Goal: Navigation & Orientation: Find specific page/section

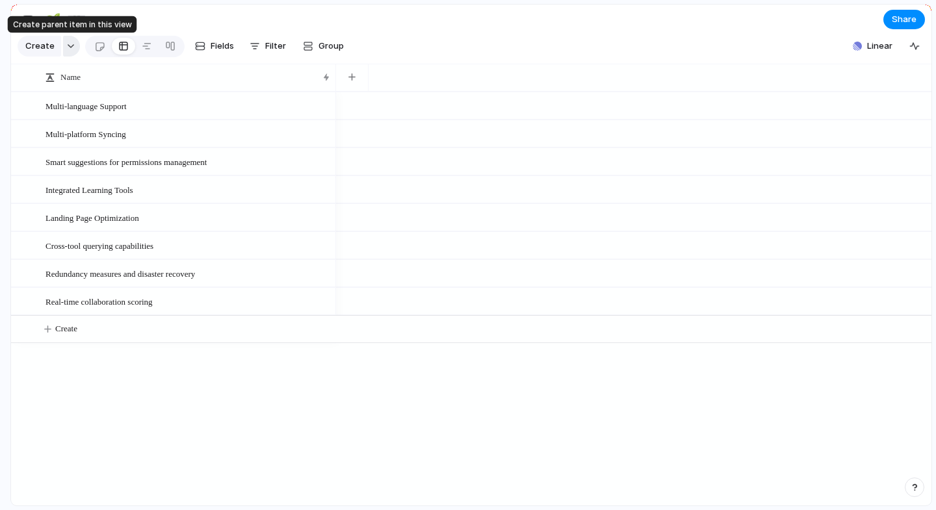
click at [69, 47] on div "button" at bounding box center [70, 46] width 9 height 5
click at [354, 367] on div "Initiative Launch Goal Objective Key result Workstream Program Project Customize" at bounding box center [468, 255] width 936 height 510
click at [38, 47] on span "Create" at bounding box center [39, 46] width 29 height 13
click at [34, 18] on button "button" at bounding box center [28, 19] width 21 height 21
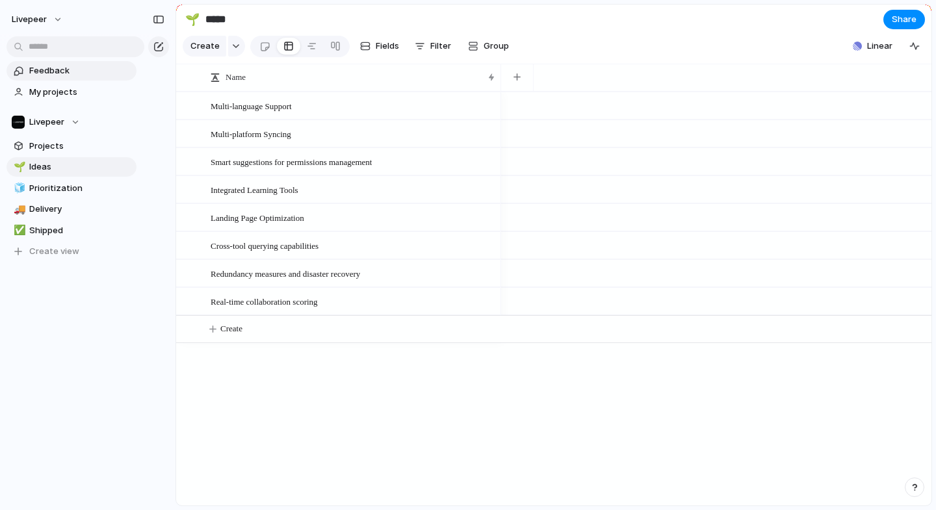
click at [61, 75] on span "Feedback" at bounding box center [80, 70] width 103 height 13
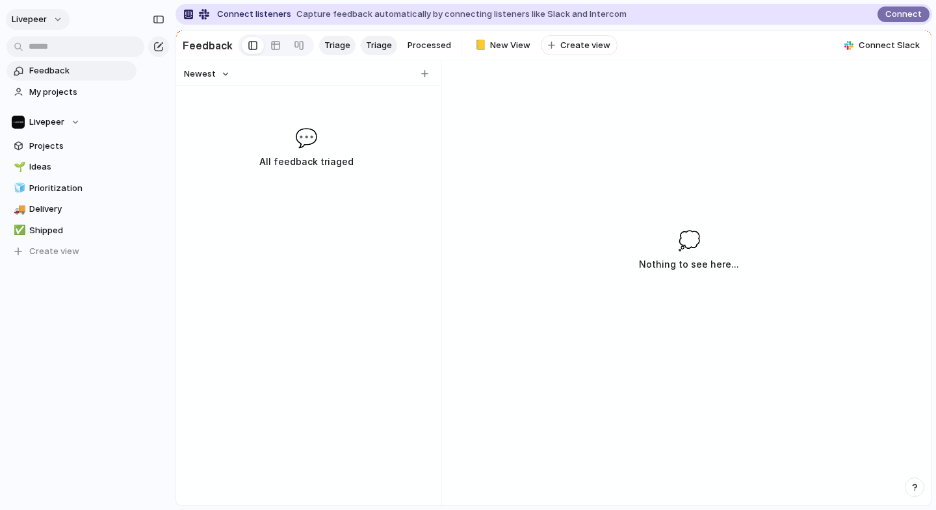
click at [51, 12] on button "livepeer" at bounding box center [38, 19] width 64 height 21
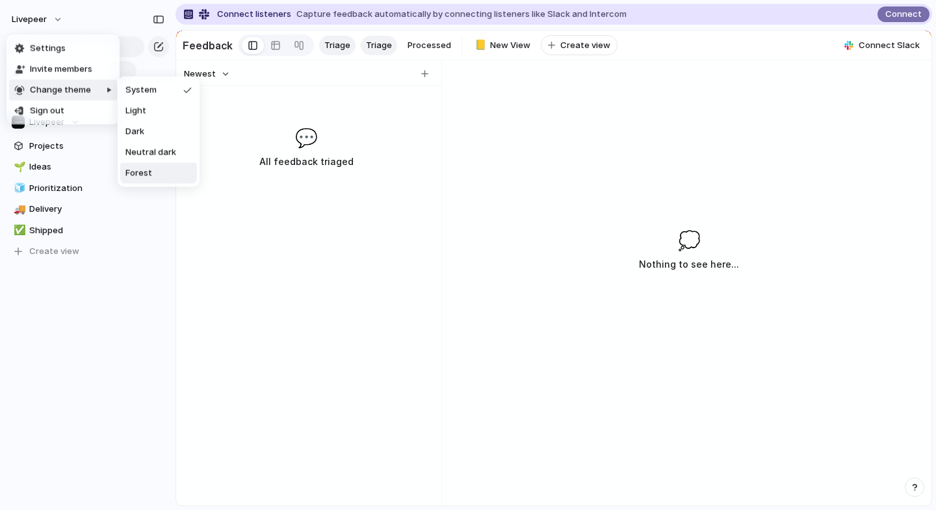
click at [141, 177] on span "Forest" at bounding box center [139, 173] width 27 height 13
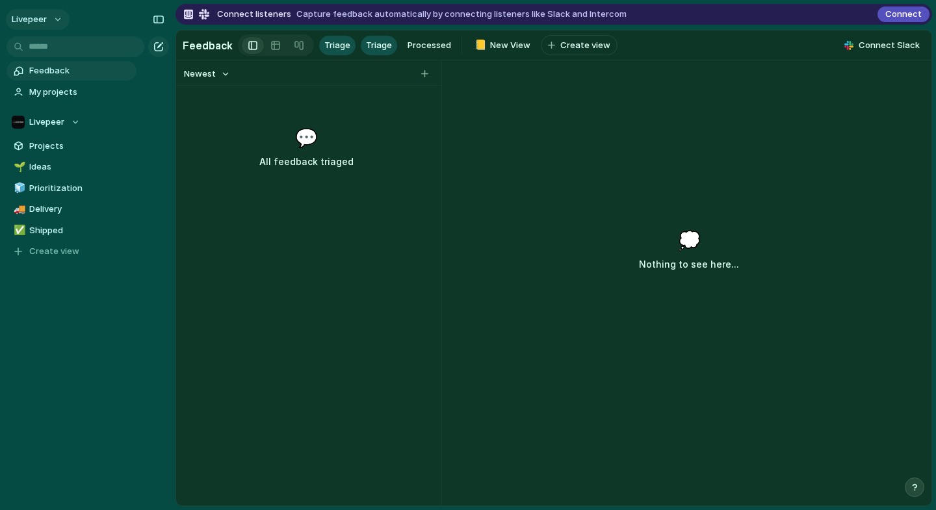
click at [52, 21] on button "livepeer" at bounding box center [38, 19] width 64 height 21
click at [29, 365] on div "Settings Invite members Change theme Sign out" at bounding box center [468, 255] width 936 height 510
click at [47, 150] on span "Projects" at bounding box center [80, 146] width 103 height 13
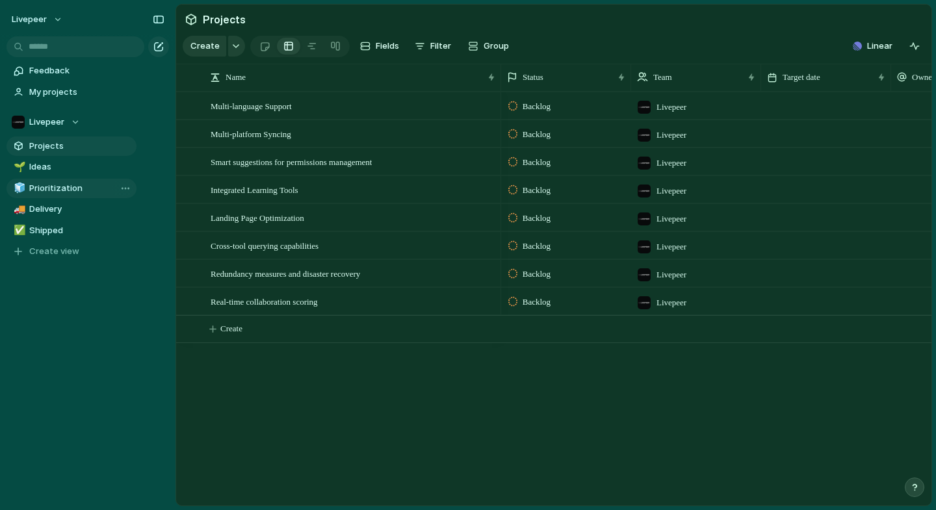
click at [49, 191] on span "Prioritization" at bounding box center [80, 188] width 103 height 13
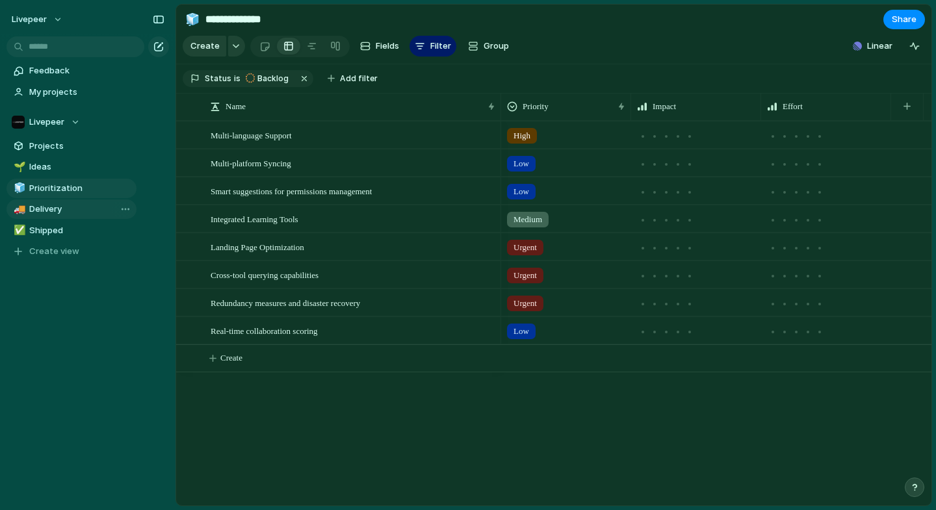
click at [50, 211] on span "Delivery" at bounding box center [80, 209] width 103 height 13
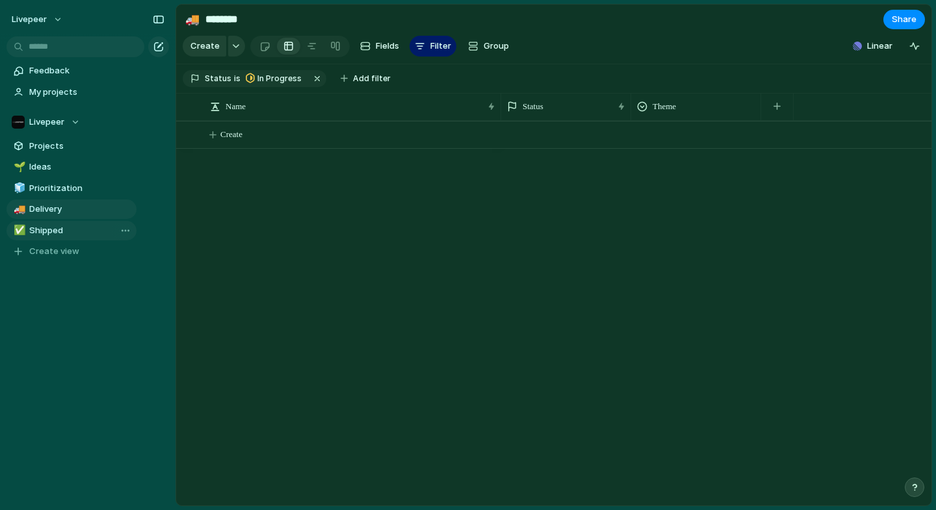
click at [50, 228] on span "Shipped" at bounding box center [80, 230] width 103 height 13
type input "*******"
click at [131, 231] on div "Open in new tab Copy link Duplicate view Rename view Delete view" at bounding box center [468, 255] width 936 height 510
